Goal: Find specific page/section: Find specific page/section

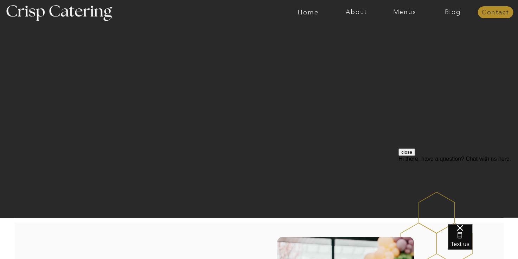
click at [489, 11] on nav "Contact" at bounding box center [495, 12] width 36 height 7
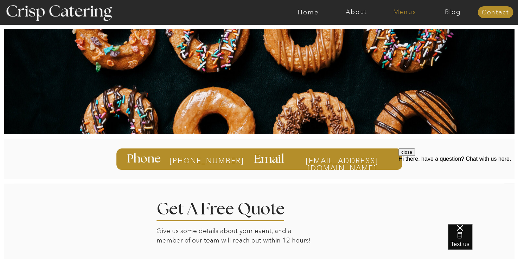
click at [402, 13] on nav "Menus" at bounding box center [404, 12] width 48 height 7
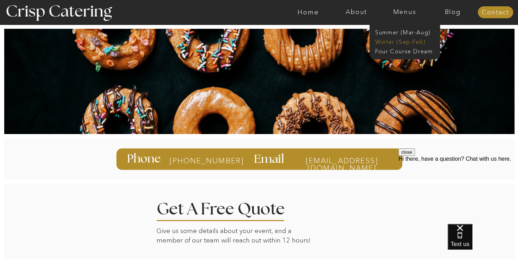
click at [385, 40] on nav "Winter (Sep-Feb)" at bounding box center [404, 41] width 58 height 7
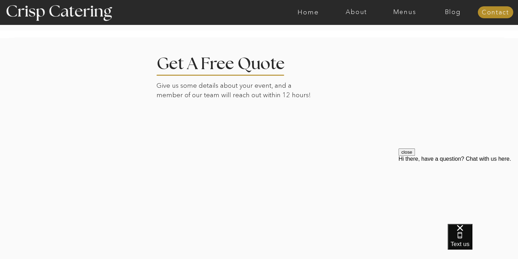
scroll to position [1582, 0]
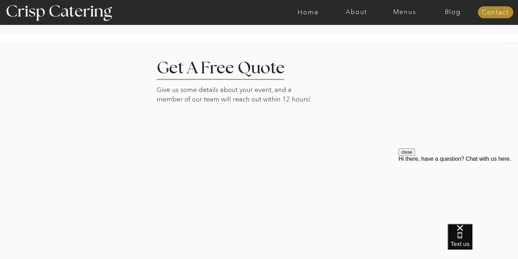
click at [123, 226] on div at bounding box center [259, 162] width 490 height 240
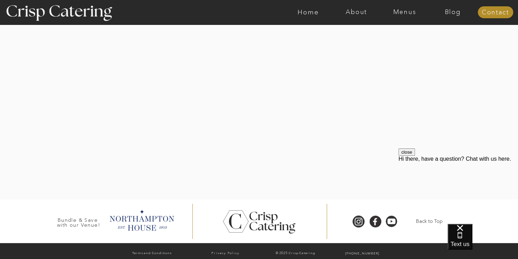
scroll to position [1668, 0]
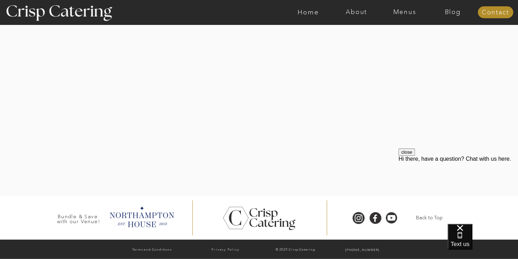
click at [392, 150] on div at bounding box center [259, 76] width 490 height 240
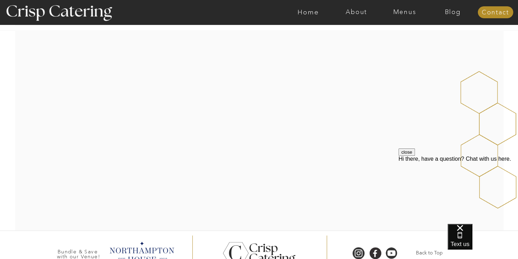
scroll to position [141, 0]
